Goal: Task Accomplishment & Management: Manage account settings

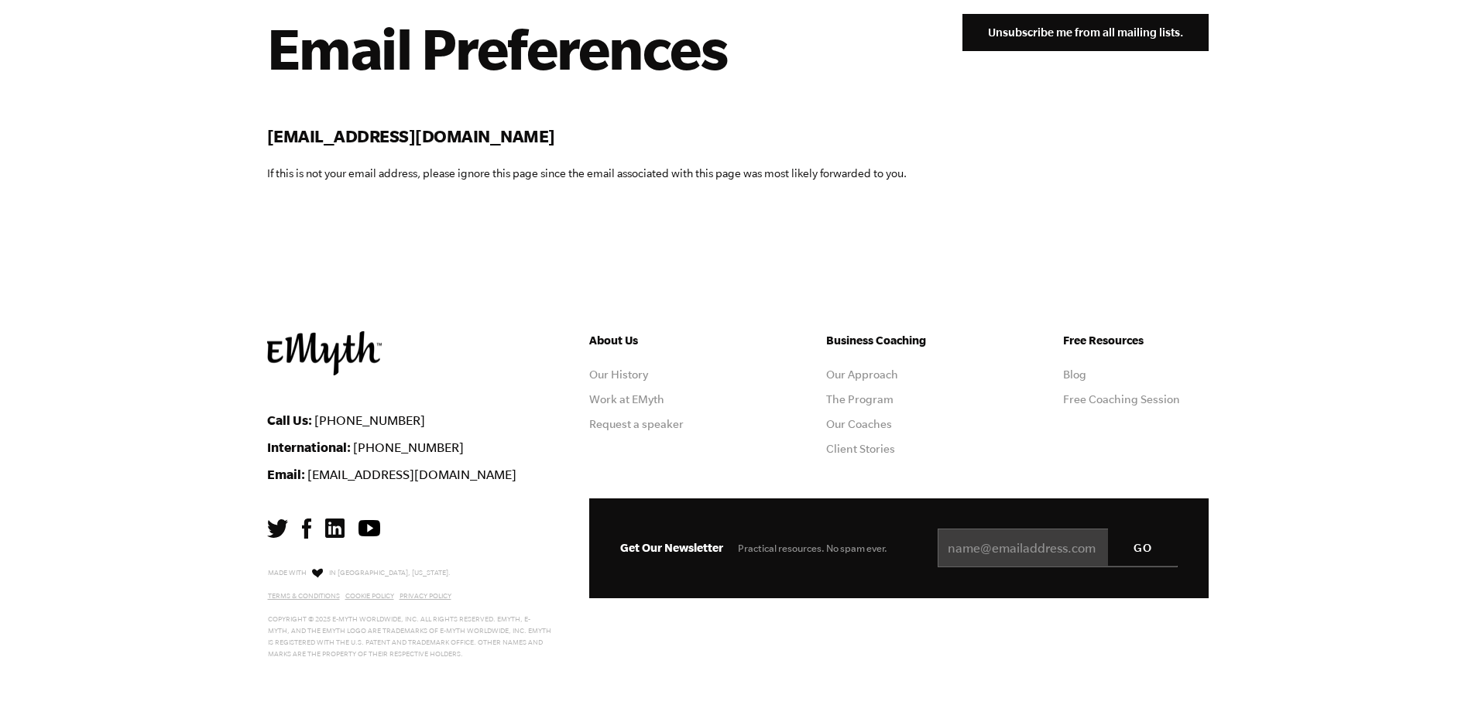
scroll to position [139, 0]
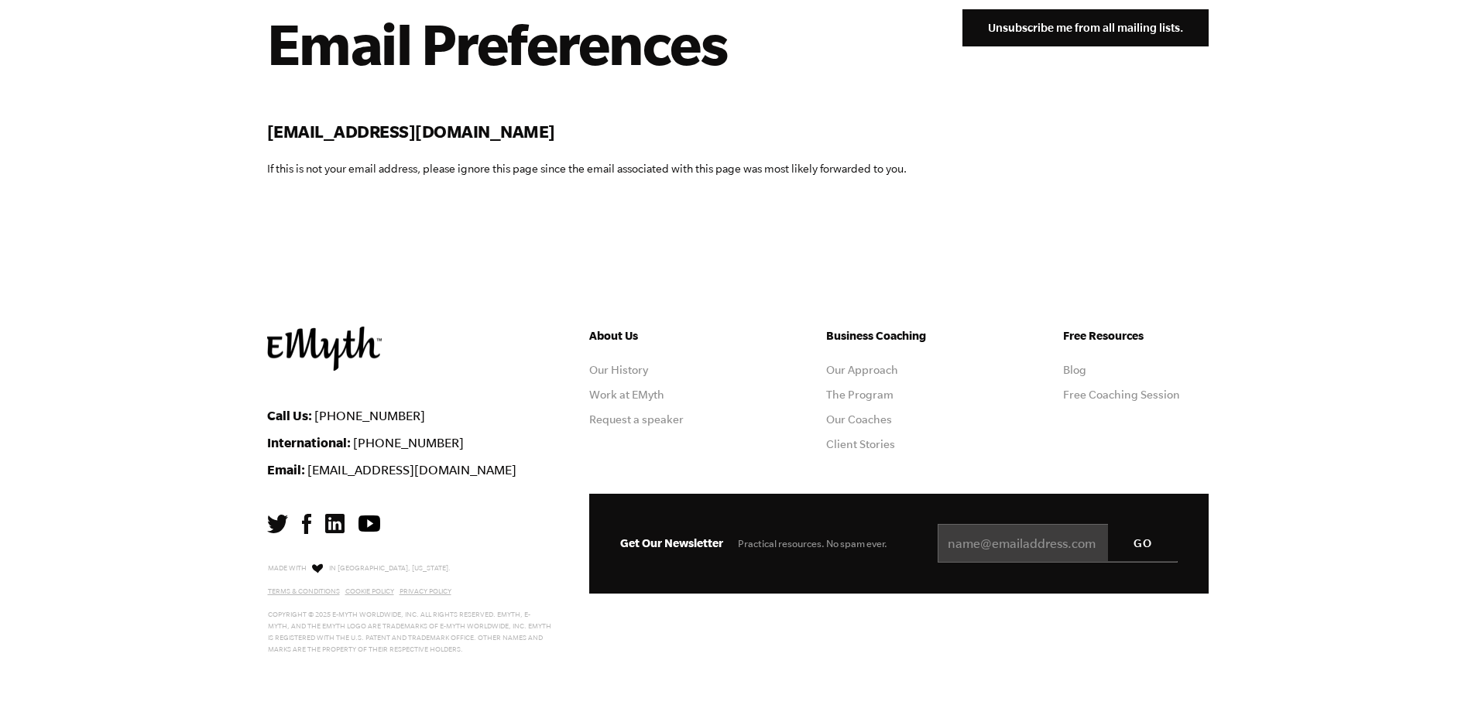
click at [416, 166] on p "If this is not your email address, please ignore this page since the email asso…" at bounding box center [587, 169] width 640 height 19
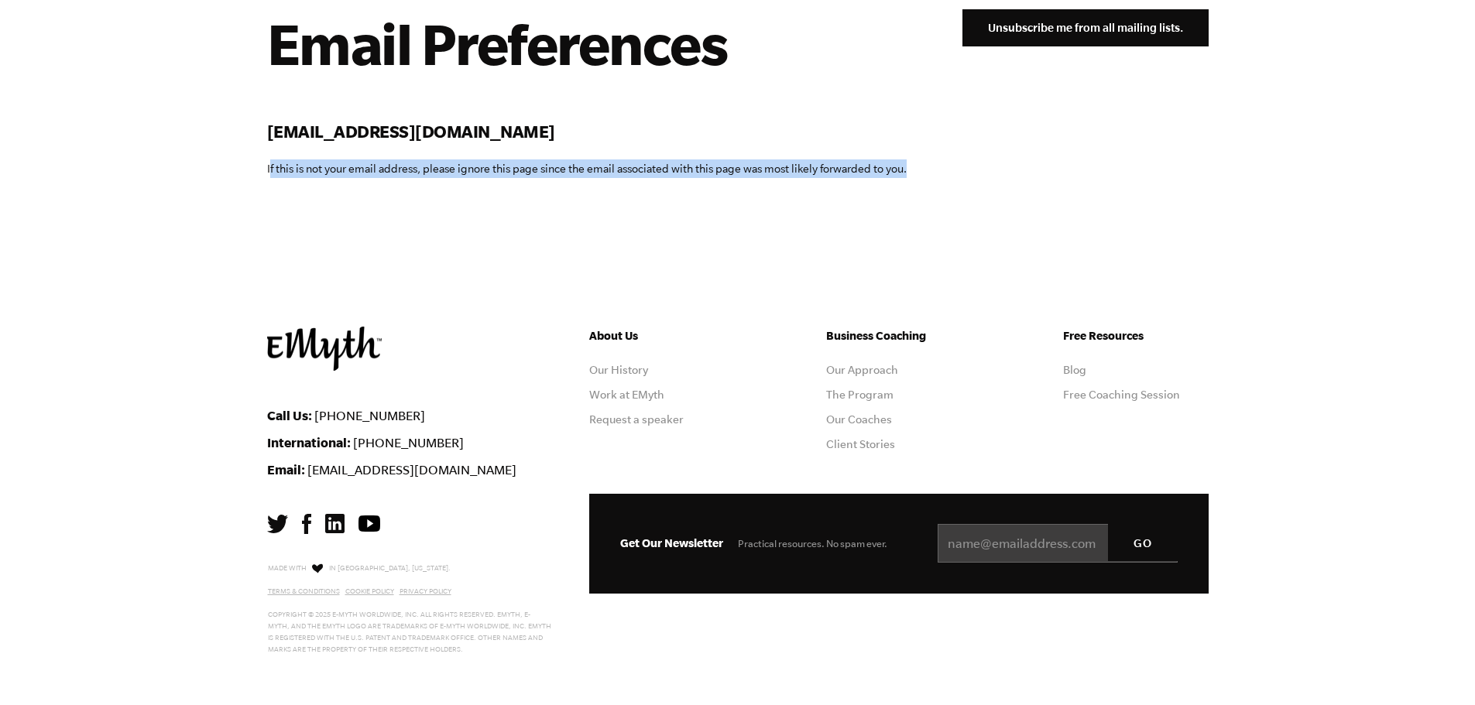
click at [416, 166] on p "If this is not your email address, please ignore this page since the email asso…" at bounding box center [587, 169] width 640 height 19
click at [681, 160] on p "If this is not your email address, please ignore this page since the email asso…" at bounding box center [587, 169] width 640 height 19
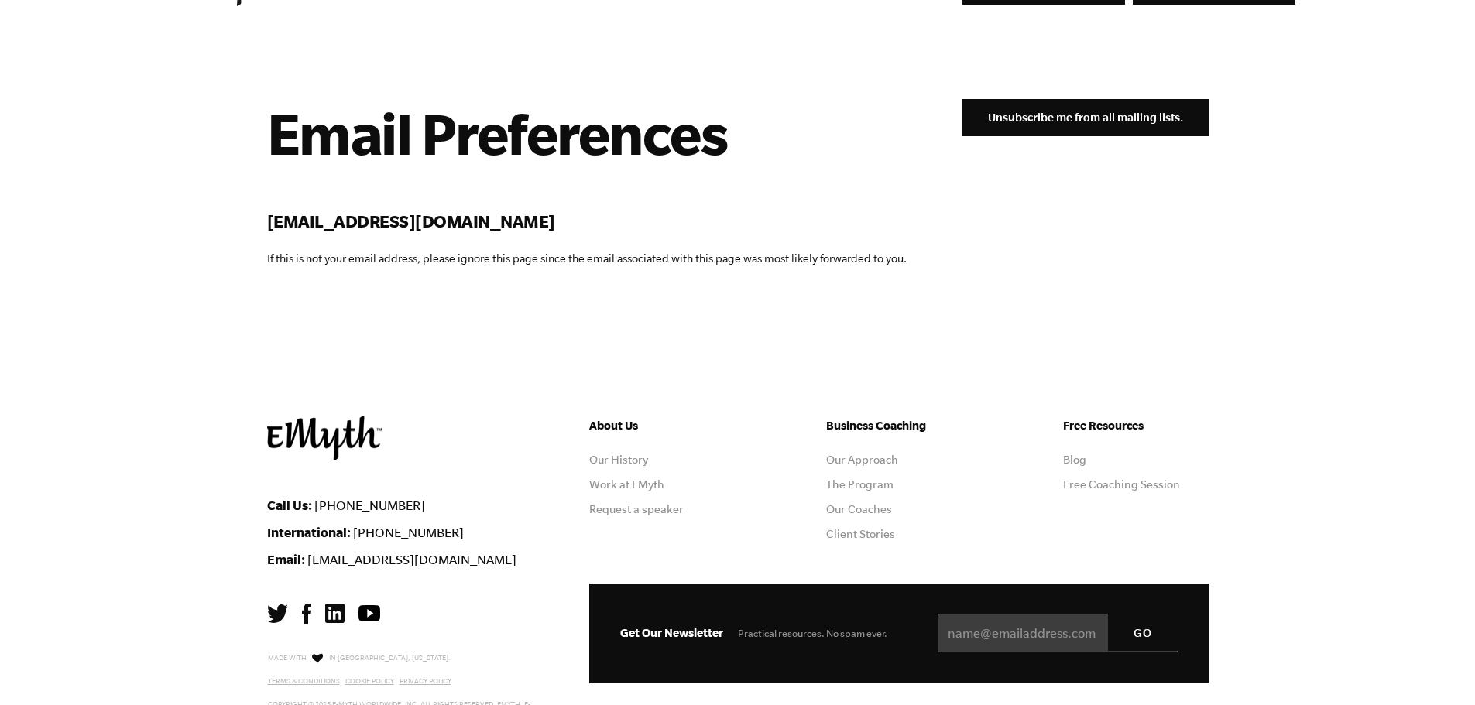
scroll to position [0, 0]
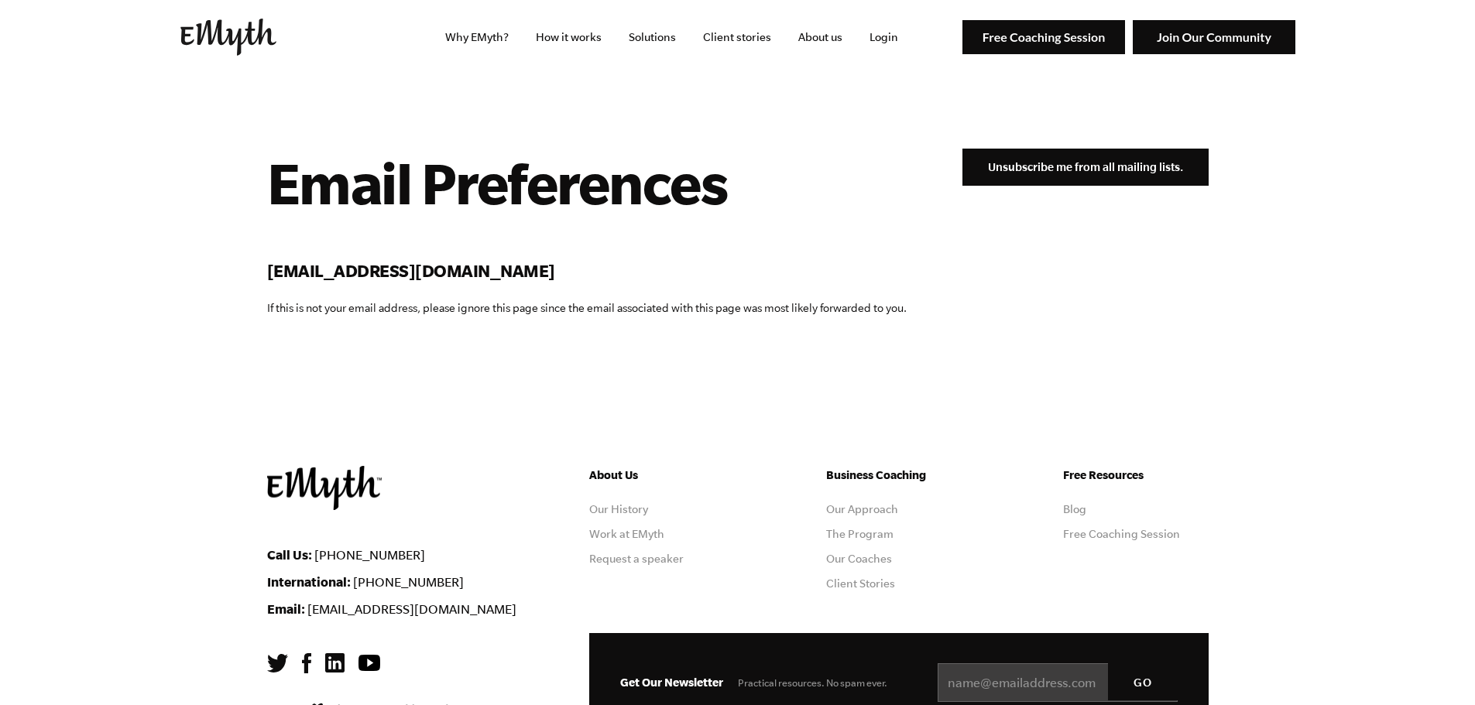
click at [1064, 160] on input "Unsubscribe me from all mailing lists." at bounding box center [1085, 167] width 246 height 37
